Goal: Task Accomplishment & Management: Manage account settings

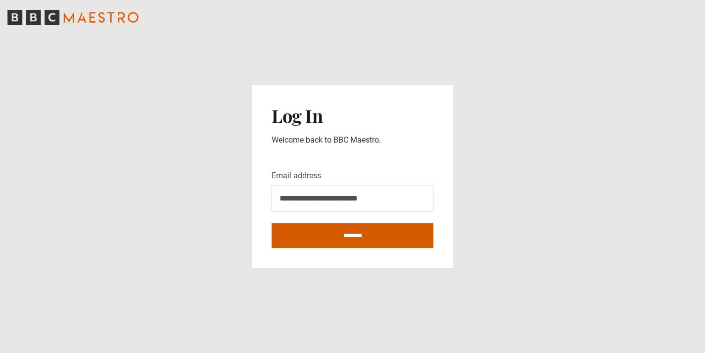
click at [324, 232] on input "********" at bounding box center [352, 235] width 162 height 25
type input "**********"
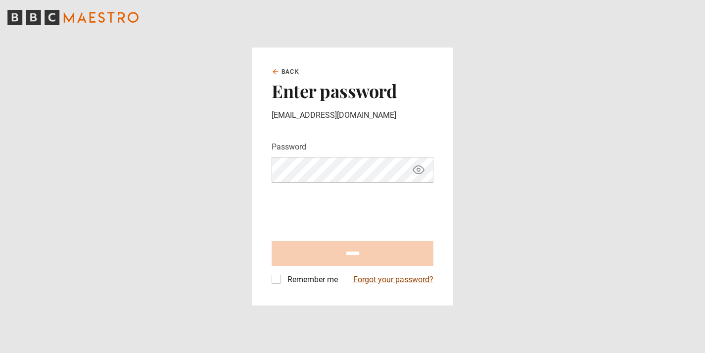
click at [375, 280] on link "Forgot your password?" at bounding box center [393, 279] width 80 height 12
